Goal: Find specific page/section

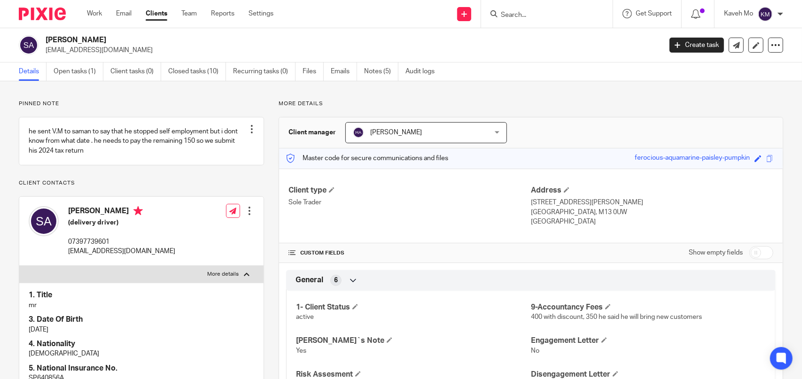
click at [155, 12] on link "Clients" at bounding box center [157, 13] width 22 height 9
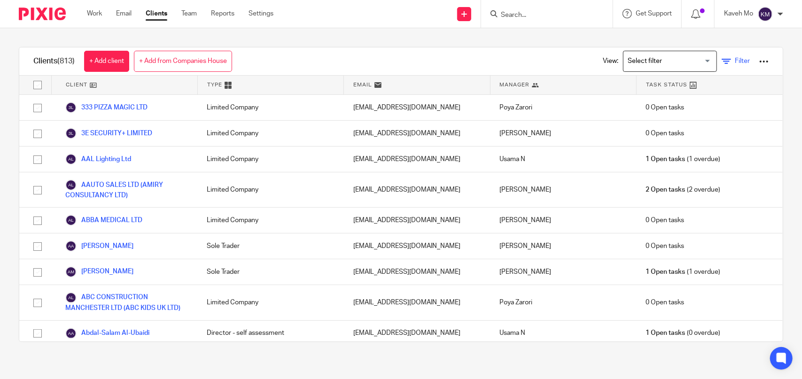
click at [722, 65] on icon at bounding box center [726, 61] width 9 height 9
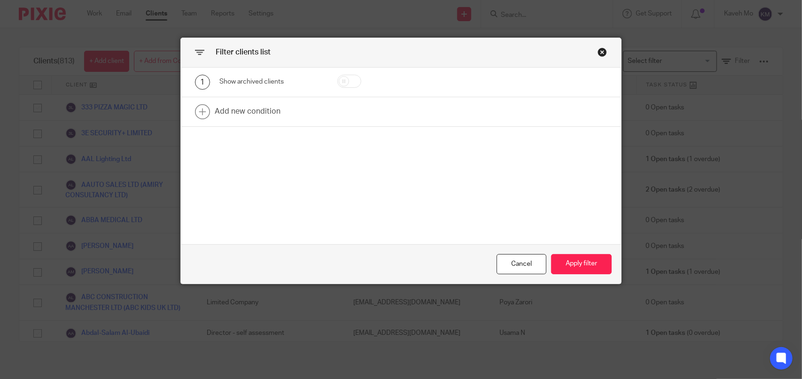
click at [346, 83] on input "checkbox" at bounding box center [349, 81] width 24 height 13
checkbox input "true"
click at [584, 263] on button "Apply filter" at bounding box center [581, 264] width 61 height 20
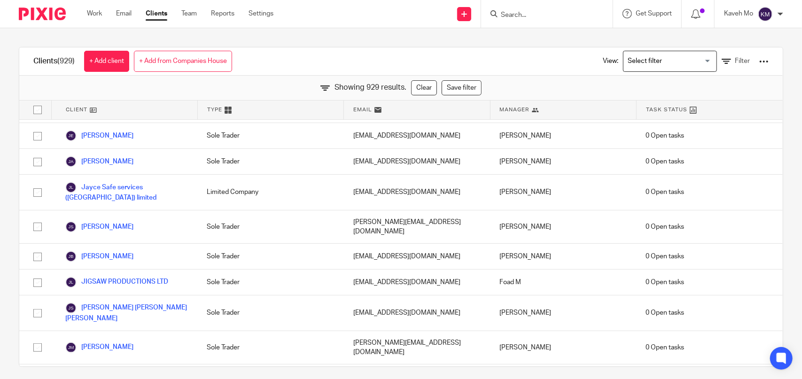
scroll to position [6, 0]
